Goal: Information Seeking & Learning: Compare options

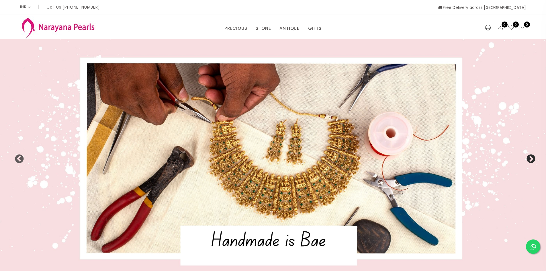
click at [530, 159] on button "Next" at bounding box center [529, 157] width 6 height 6
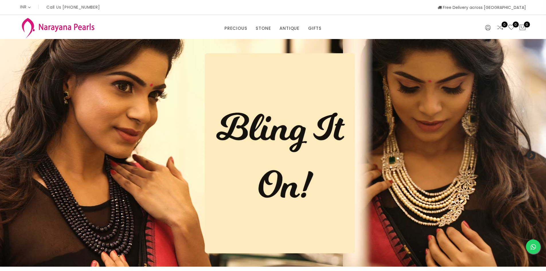
click at [530, 157] on button "Next" at bounding box center [529, 154] width 6 height 6
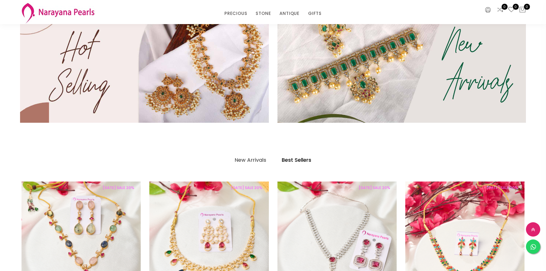
scroll to position [287, 0]
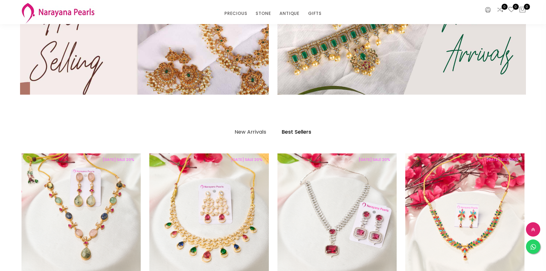
click at [210, 76] on img at bounding box center [144, 35] width 299 height 143
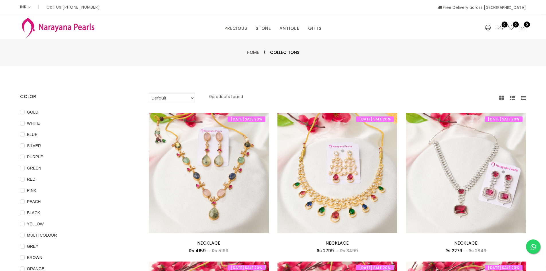
click at [54, 28] on img at bounding box center [58, 27] width 76 height 23
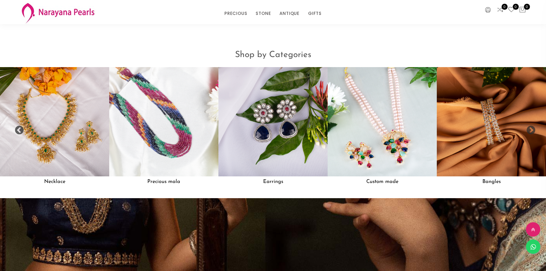
scroll to position [574, 0]
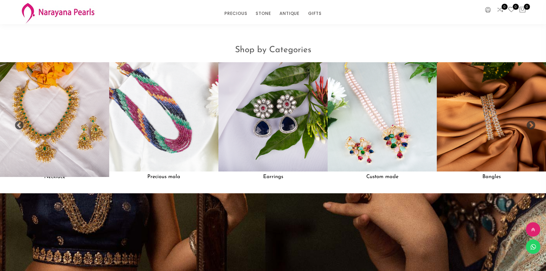
click at [38, 144] on img at bounding box center [55, 117] width 120 height 120
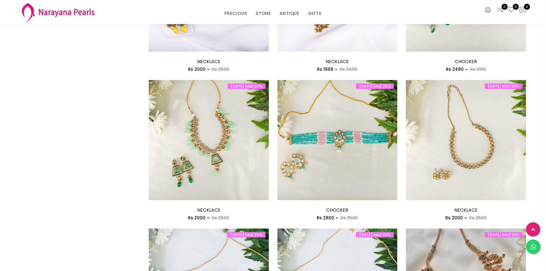
scroll to position [660, 0]
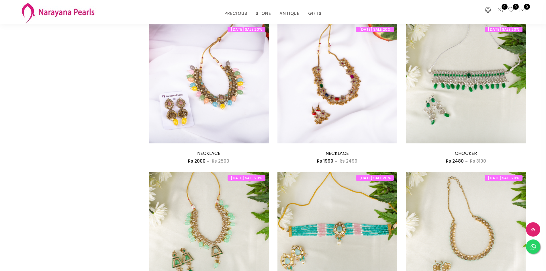
click at [182, 198] on img at bounding box center [209, 232] width 120 height 120
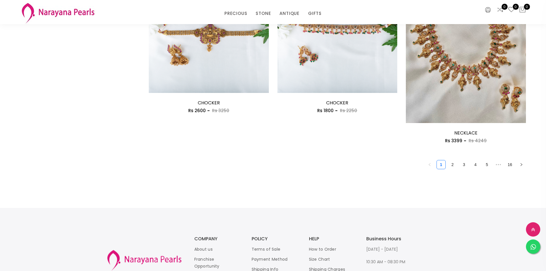
scroll to position [1013, 0]
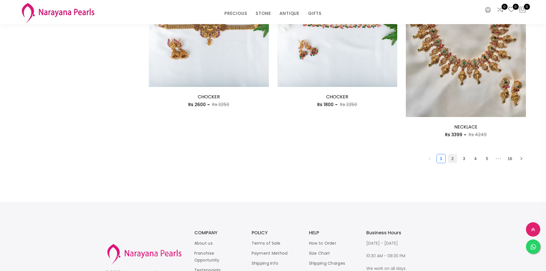
click at [454, 159] on link "2" at bounding box center [453, 158] width 9 height 9
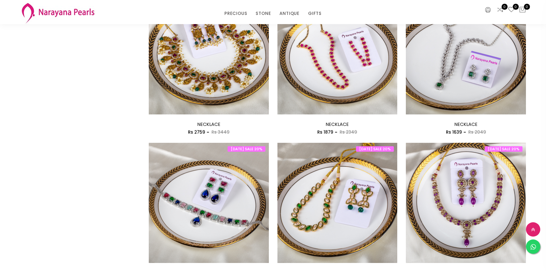
scroll to position [688, 0]
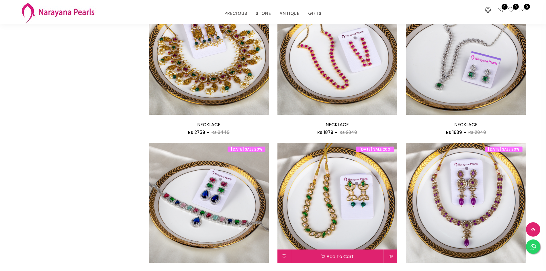
click at [329, 207] on img at bounding box center [338, 203] width 120 height 120
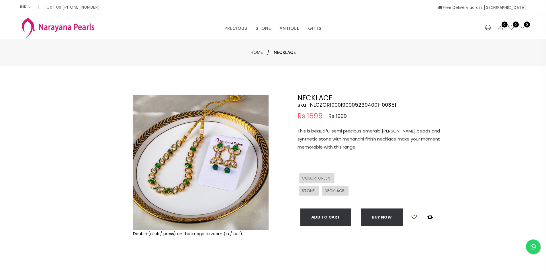
click at [171, 189] on img at bounding box center [201, 163] width 136 height 136
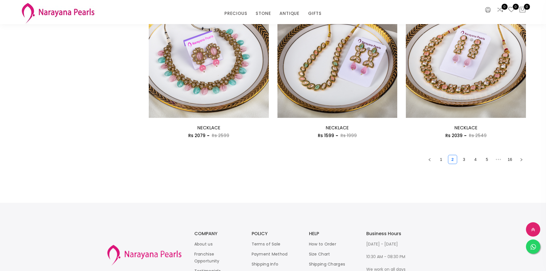
scroll to position [980, 0]
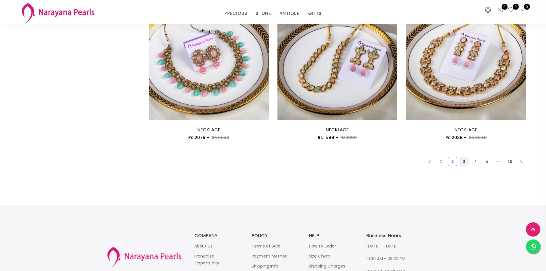
click at [462, 164] on link "3" at bounding box center [464, 161] width 9 height 9
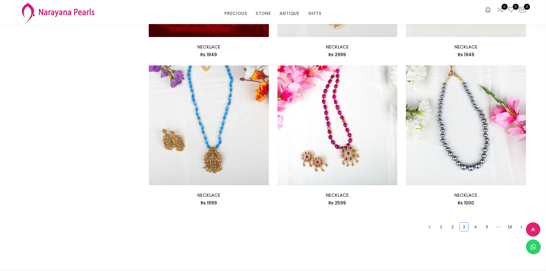
scroll to position [918, 0]
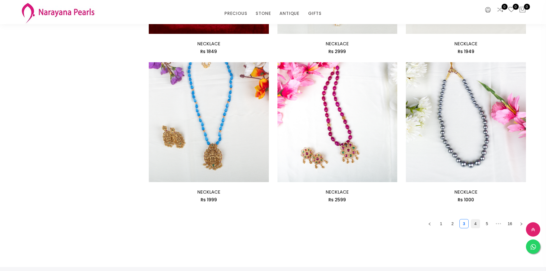
click at [478, 226] on link "4" at bounding box center [476, 223] width 9 height 9
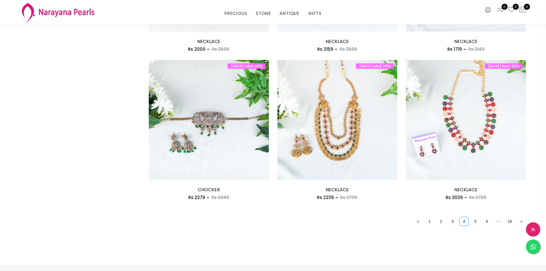
scroll to position [946, 0]
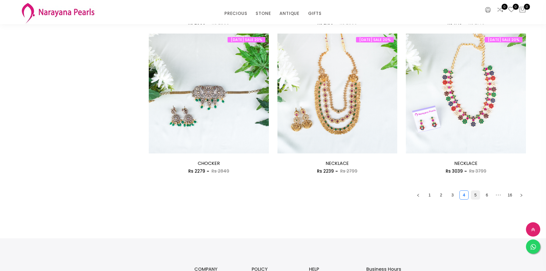
click at [475, 194] on link "5" at bounding box center [476, 195] width 9 height 9
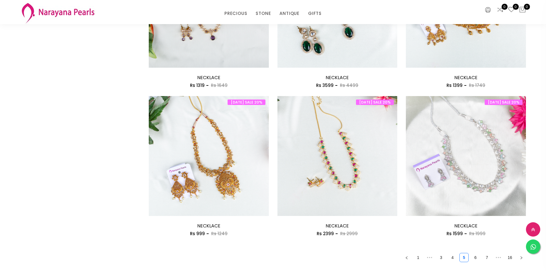
scroll to position [918, 0]
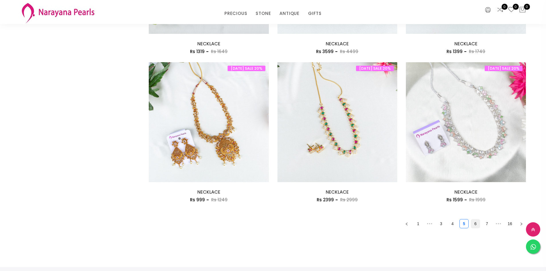
click at [475, 227] on link "6" at bounding box center [476, 223] width 9 height 9
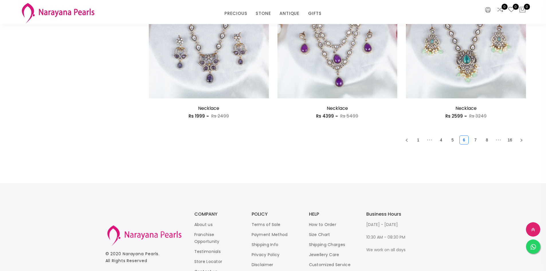
scroll to position [1004, 0]
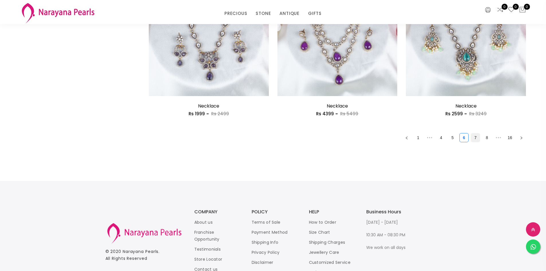
click at [473, 139] on link "7" at bounding box center [476, 137] width 9 height 9
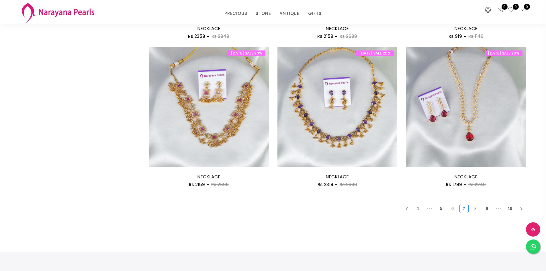
scroll to position [946, 0]
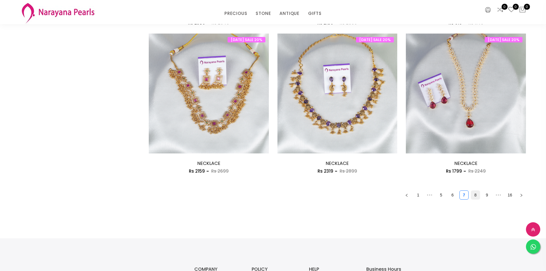
click at [475, 196] on link "8" at bounding box center [476, 195] width 9 height 9
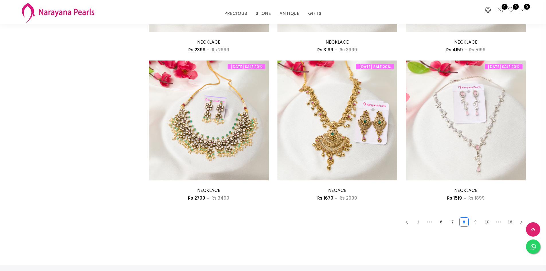
scroll to position [946, 0]
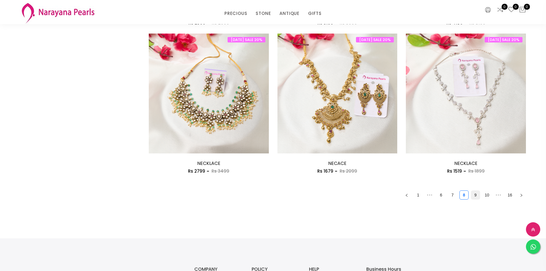
click at [475, 195] on link "9" at bounding box center [476, 195] width 9 height 9
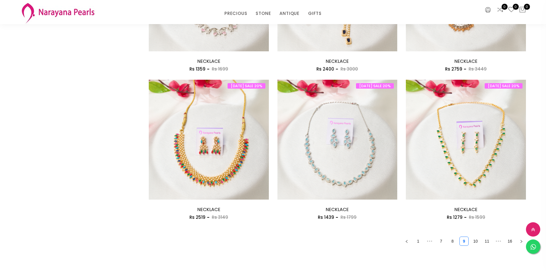
scroll to position [918, 0]
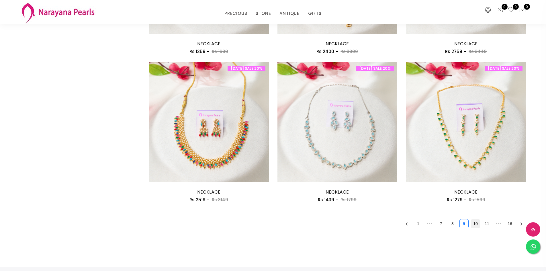
click at [472, 227] on link "10" at bounding box center [476, 223] width 9 height 9
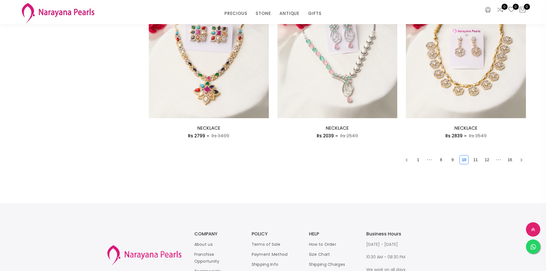
scroll to position [918, 0]
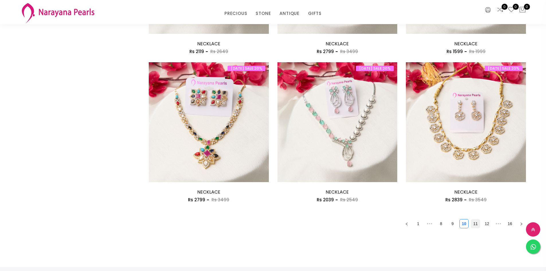
click at [478, 227] on link "11" at bounding box center [476, 223] width 9 height 9
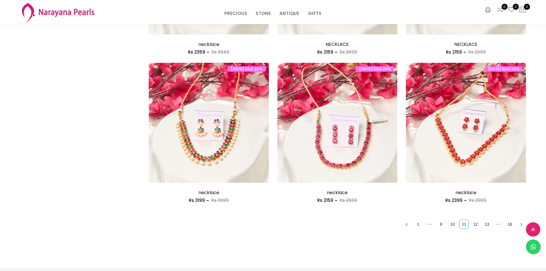
scroll to position [918, 0]
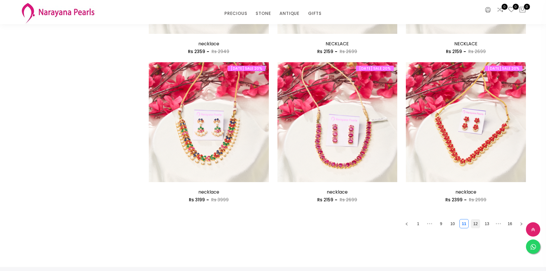
click at [476, 227] on link "12" at bounding box center [476, 223] width 9 height 9
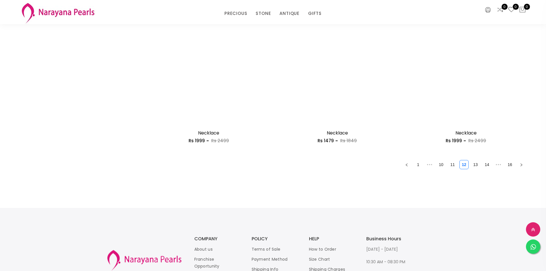
scroll to position [975, 0]
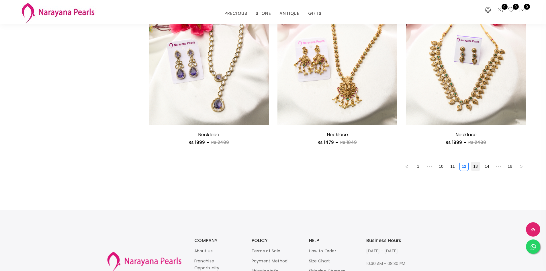
click at [476, 168] on link "13" at bounding box center [476, 166] width 9 height 9
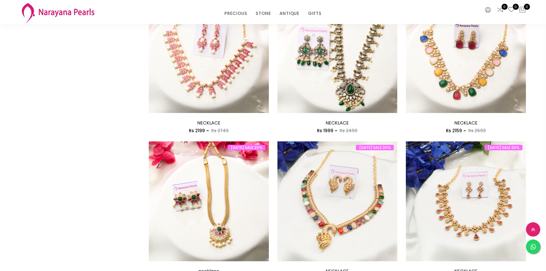
scroll to position [832, 0]
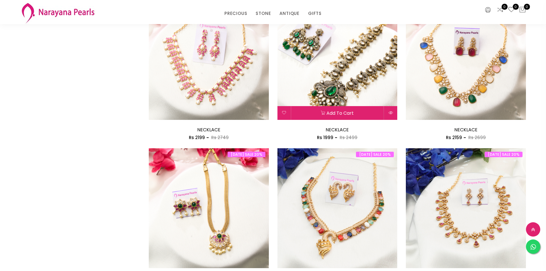
click at [343, 93] on img at bounding box center [338, 60] width 120 height 120
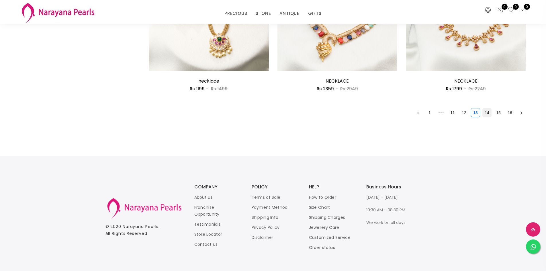
scroll to position [1026, 0]
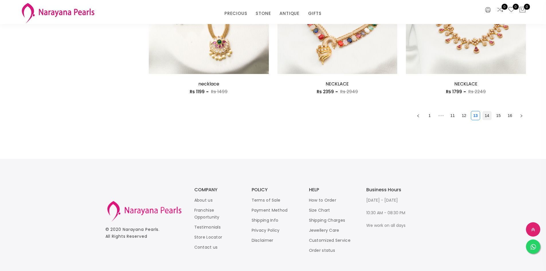
click at [485, 118] on link "14" at bounding box center [487, 115] width 9 height 9
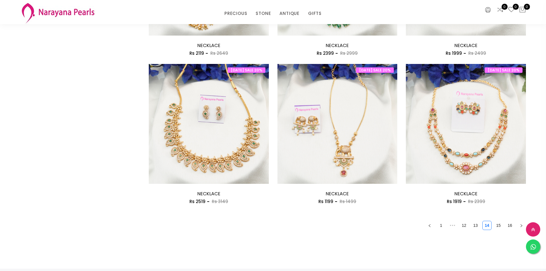
scroll to position [918, 0]
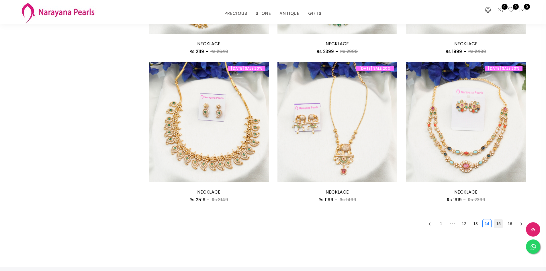
click at [499, 225] on link "15" at bounding box center [498, 223] width 9 height 9
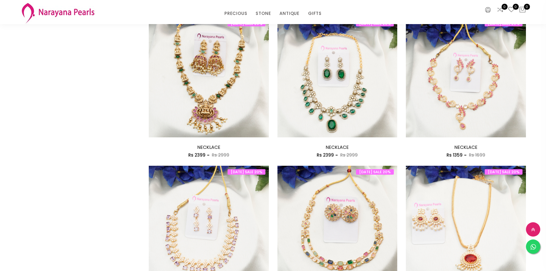
scroll to position [287, 0]
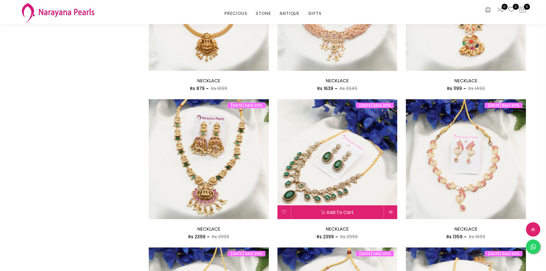
click at [329, 170] on img at bounding box center [338, 159] width 120 height 120
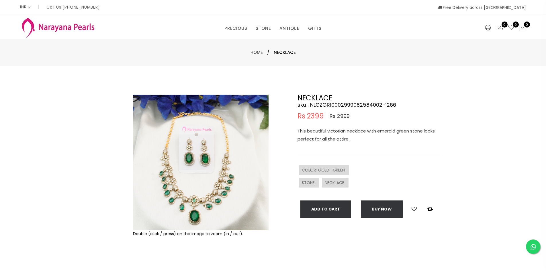
click at [177, 170] on img at bounding box center [201, 163] width 136 height 136
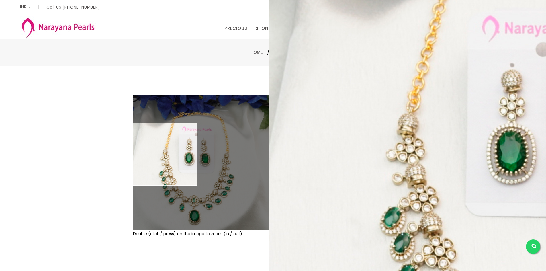
click at [36, 164] on div "Double (click / press) on the image to zoom (in / out). NECKLACE sku : NLCZGR10…" at bounding box center [273, 185] width 546 height 238
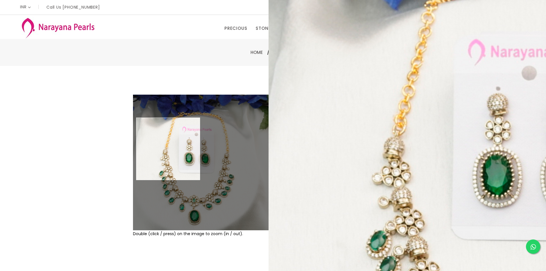
click at [168, 149] on img at bounding box center [201, 163] width 136 height 136
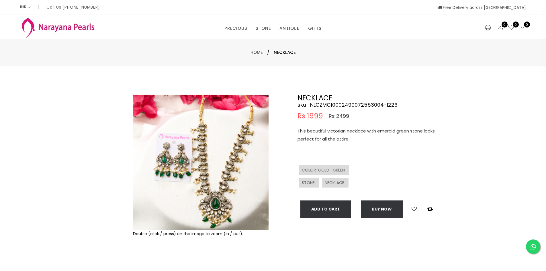
select select "INR"
click at [200, 159] on img at bounding box center [201, 163] width 136 height 136
click at [200, 176] on img at bounding box center [201, 163] width 136 height 136
